Goal: Task Accomplishment & Management: Manage account settings

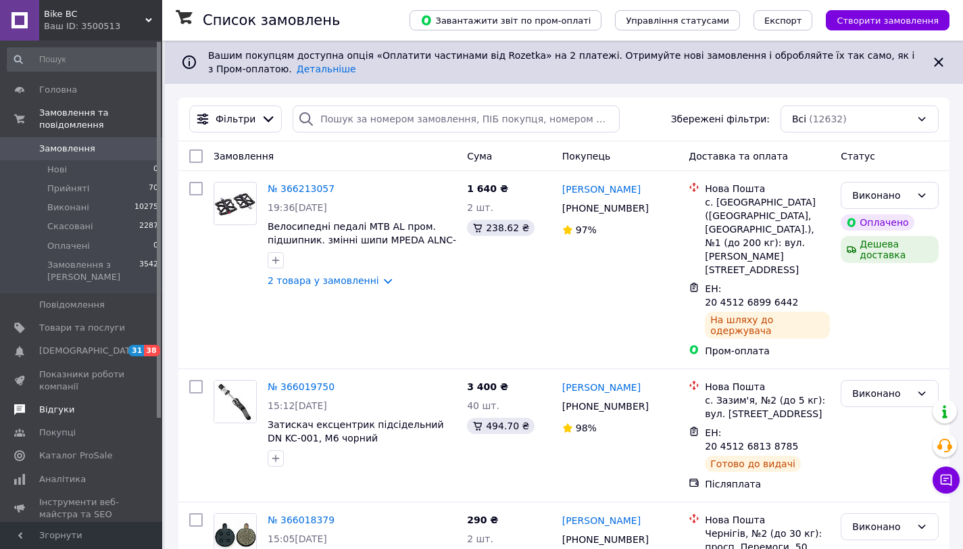
click at [54, 409] on span "Відгуки" at bounding box center [56, 410] width 35 height 12
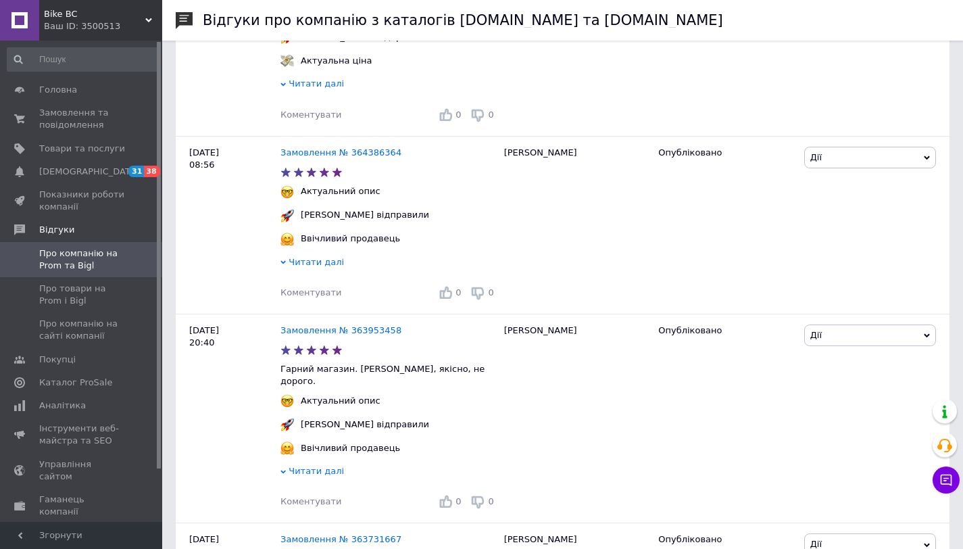
scroll to position [731, 0]
click at [75, 116] on span "Замовлення та повідомлення" at bounding box center [82, 119] width 86 height 24
